Goal: Task Accomplishment & Management: Use online tool/utility

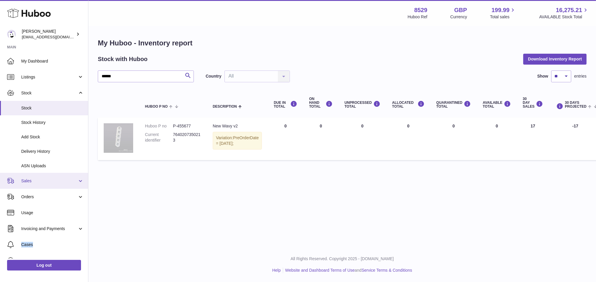
click at [35, 179] on span "Sales" at bounding box center [49, 181] width 56 height 6
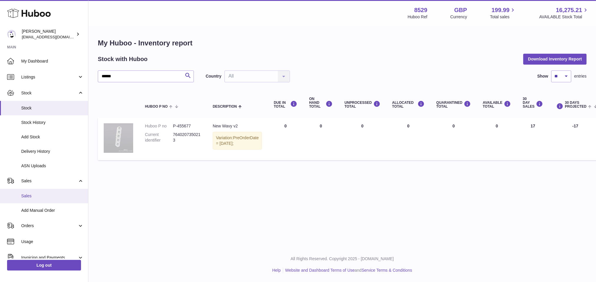
click at [34, 195] on span "Sales" at bounding box center [52, 196] width 62 height 6
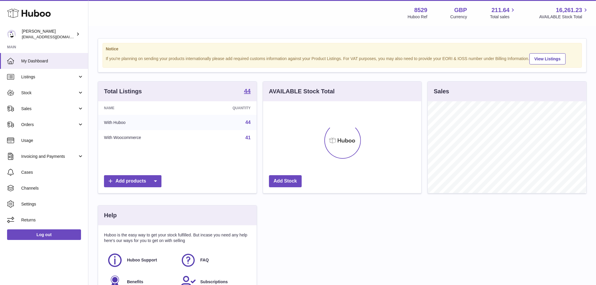
scroll to position [92, 158]
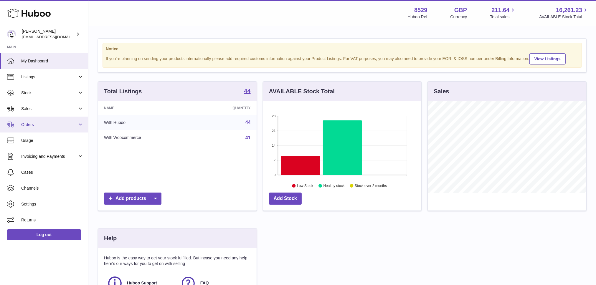
click at [29, 121] on link "Orders" at bounding box center [44, 125] width 88 height 16
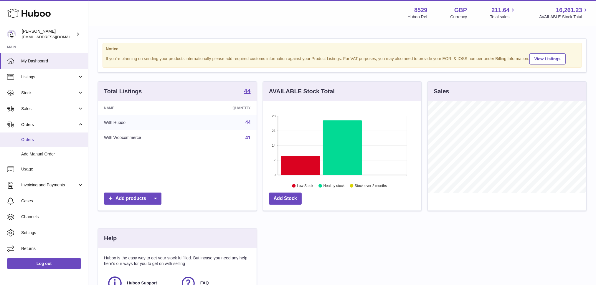
click at [29, 138] on span "Orders" at bounding box center [52, 140] width 62 height 6
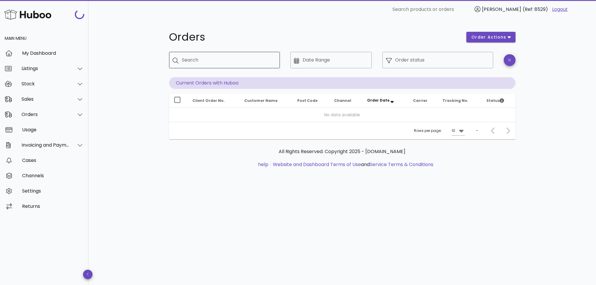
click at [204, 58] on input "Search" at bounding box center [228, 59] width 93 height 9
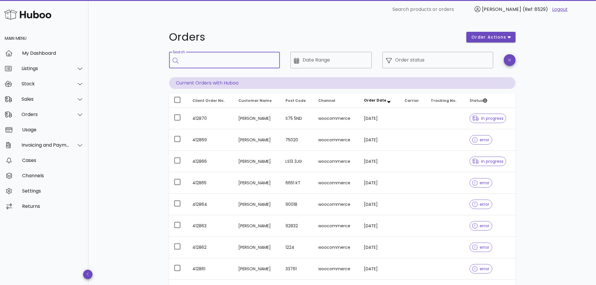
paste input "******"
type input "******"
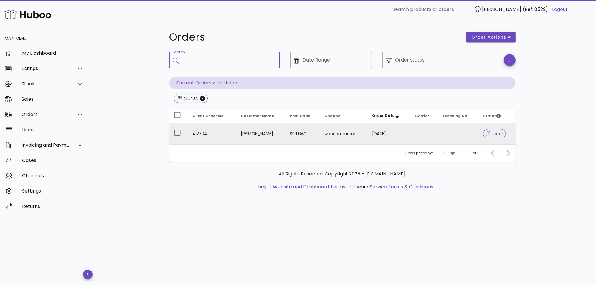
click at [260, 132] on td "Ashley Warrior" at bounding box center [260, 133] width 49 height 21
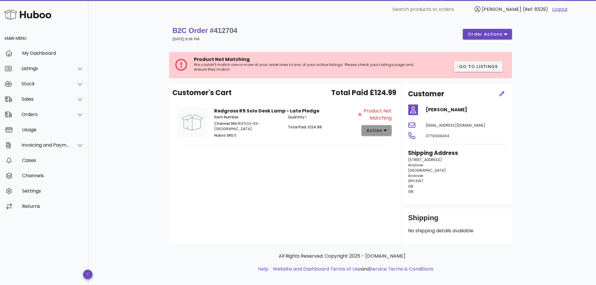
click at [385, 129] on icon "button" at bounding box center [385, 130] width 3 height 5
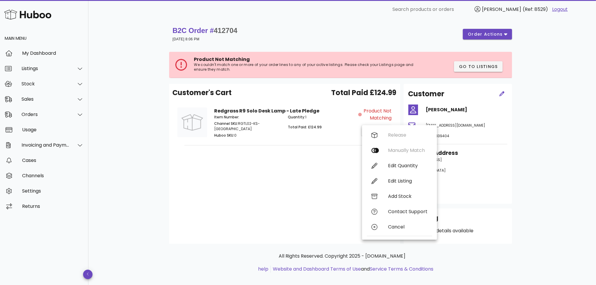
click at [314, 212] on div "Customer's Cart Total Paid £124.99 Redgrass R9 Solo Desk Lamp - Late Pledge Ite…" at bounding box center [284, 164] width 231 height 160
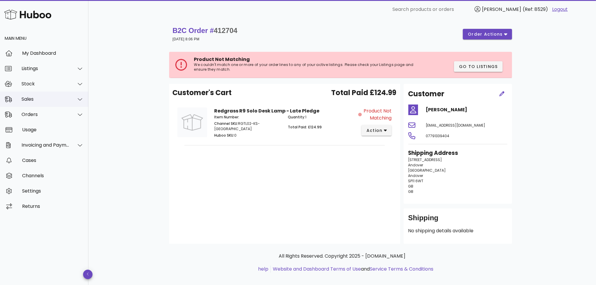
click at [58, 102] on div "Sales" at bounding box center [46, 99] width 48 height 6
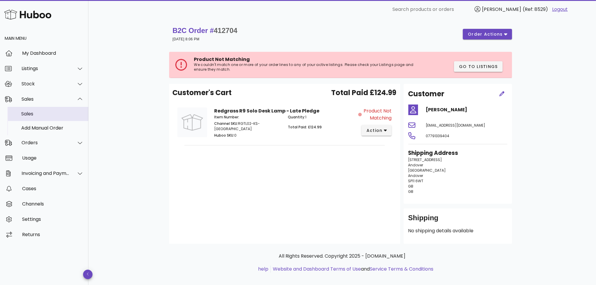
click at [48, 114] on div "Sales" at bounding box center [52, 114] width 62 height 6
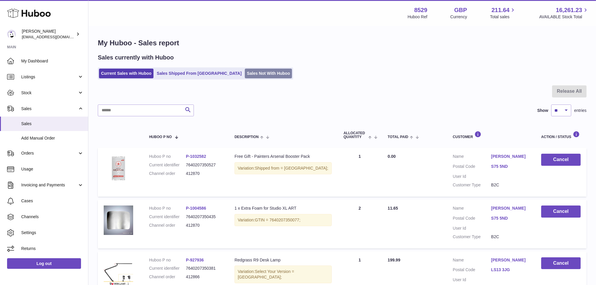
click at [245, 69] on link "Sales Not With Huboo" at bounding box center [268, 74] width 47 height 10
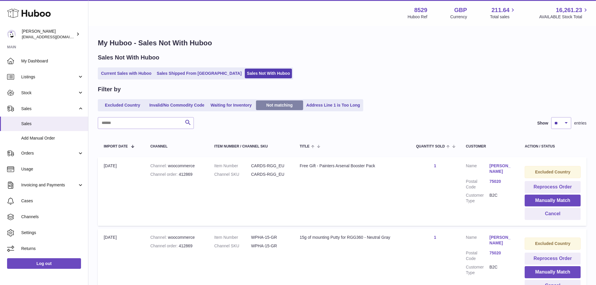
click at [284, 101] on link "Not matching" at bounding box center [279, 106] width 47 height 10
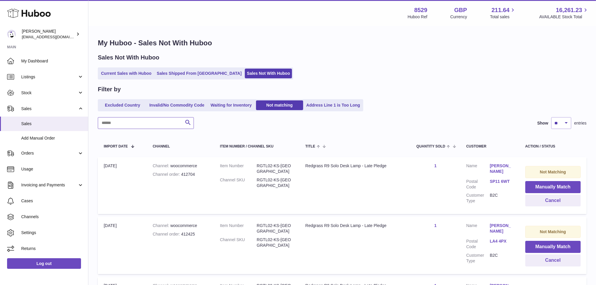
click at [137, 128] on input "text" at bounding box center [146, 123] width 96 height 12
click at [553, 186] on button "Manually Match" at bounding box center [553, 187] width 55 height 12
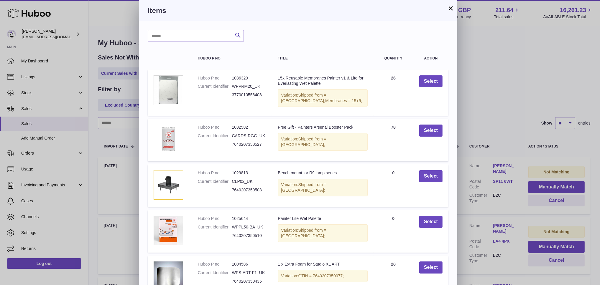
drag, startPoint x: 261, startPoint y: 2, endPoint x: 312, endPoint y: 30, distance: 58.6
click at [312, 30] on div "× Items Search Huboo P no Title Quantity Action Huboo P no 1036320 Current Iden…" at bounding box center [298, 169] width 318 height 339
click at [453, 9] on button "×" at bounding box center [450, 8] width 7 height 7
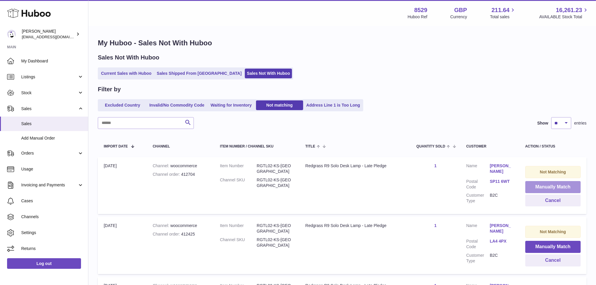
click at [552, 186] on button "Manually Match" at bounding box center [553, 187] width 55 height 12
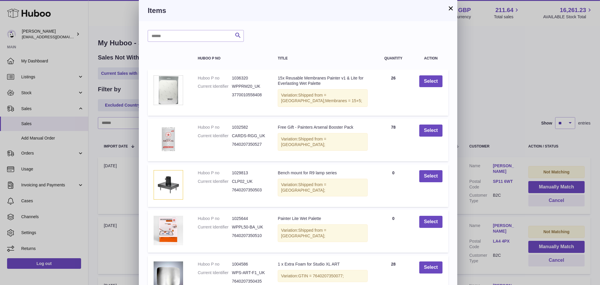
click at [449, 8] on button "×" at bounding box center [450, 8] width 7 height 7
